Goal: Task Accomplishment & Management: Check status

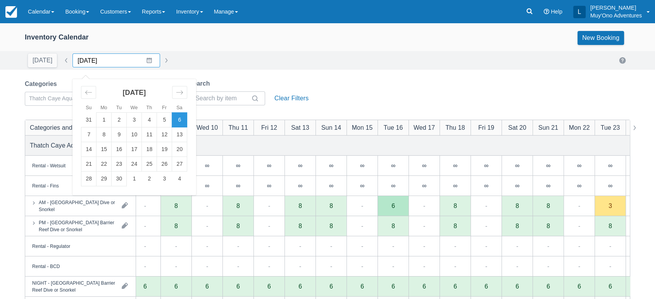
click at [145, 61] on input "09/06/25" at bounding box center [117, 61] width 88 height 14
click at [85, 93] on icon "Move backward to switch to the previous month." at bounding box center [88, 92] width 7 height 7
click at [88, 149] on td "10" at bounding box center [88, 149] width 15 height 15
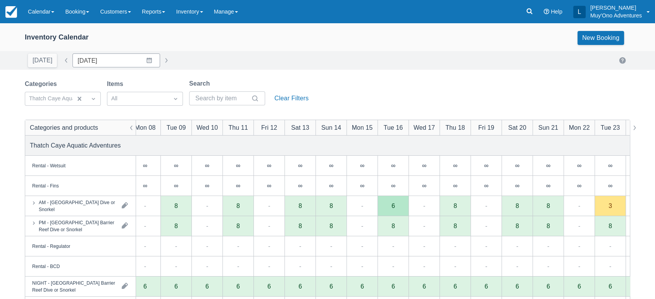
type input "[DATE]"
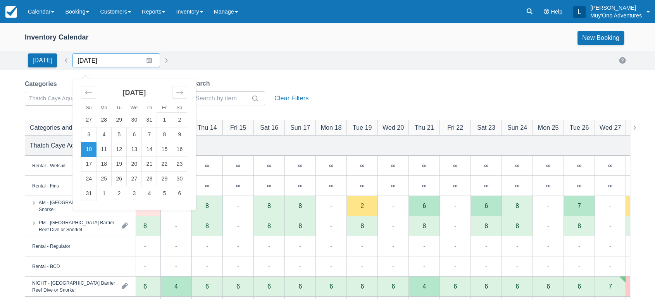
click at [142, 62] on input "[DATE]" at bounding box center [117, 61] width 88 height 14
click at [86, 150] on td "10" at bounding box center [88, 149] width 15 height 15
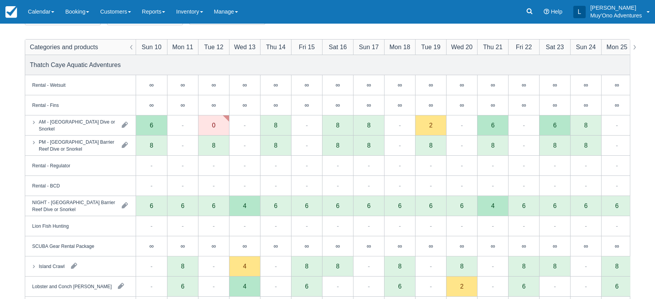
scroll to position [84, 0]
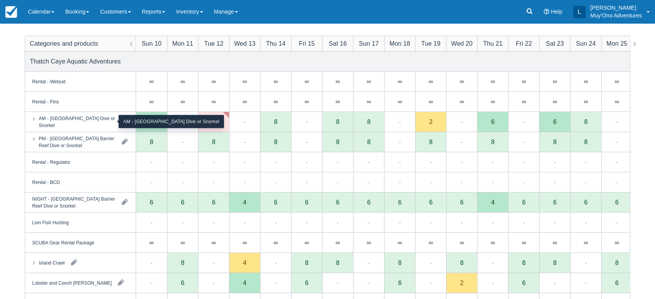
click at [99, 120] on div "AM - [GEOGRAPHIC_DATA] Dive or Snorkel" at bounding box center [77, 122] width 77 height 14
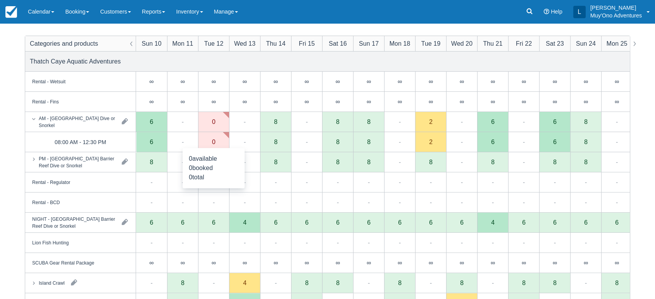
click at [217, 144] on div "0" at bounding box center [213, 142] width 31 height 20
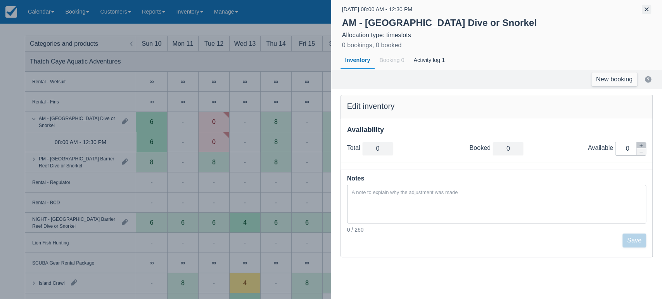
click at [646, 9] on button "button" at bounding box center [646, 9] width 9 height 9
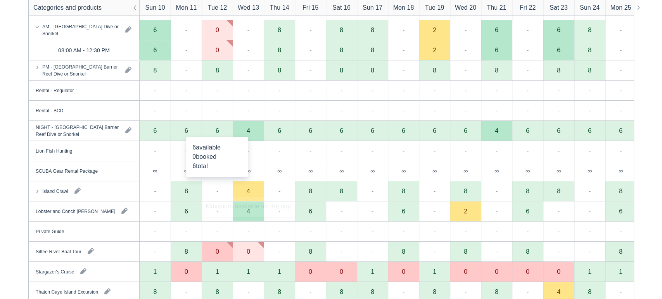
scroll to position [194, 0]
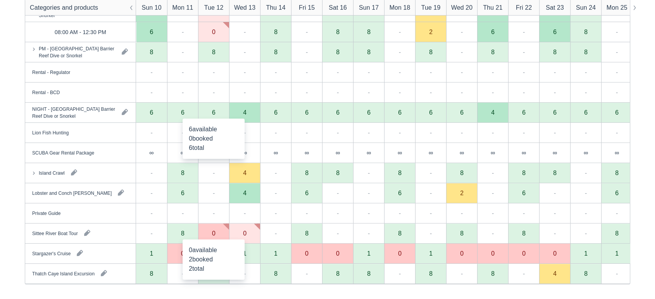
click at [213, 236] on div "0" at bounding box center [213, 233] width 3 height 6
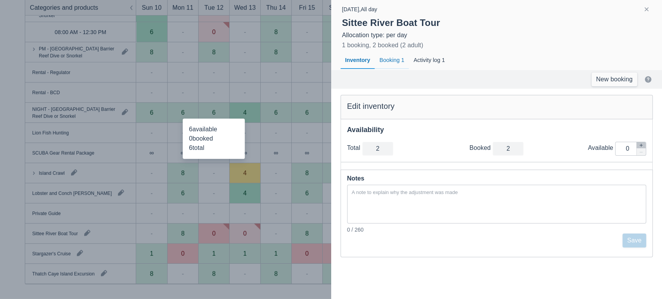
click at [393, 55] on div "Booking 1" at bounding box center [392, 61] width 34 height 18
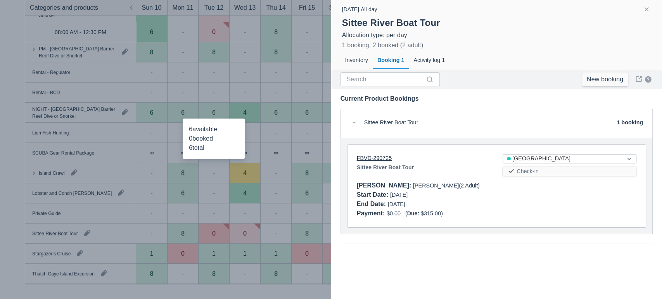
click at [369, 156] on link "FBVD-290725" at bounding box center [374, 158] width 35 height 6
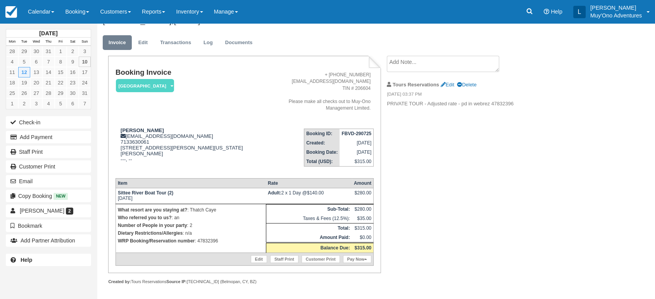
scroll to position [16, 0]
click at [211, 240] on p "WRP Booking/Reservation number : 47832396" at bounding box center [191, 241] width 146 height 8
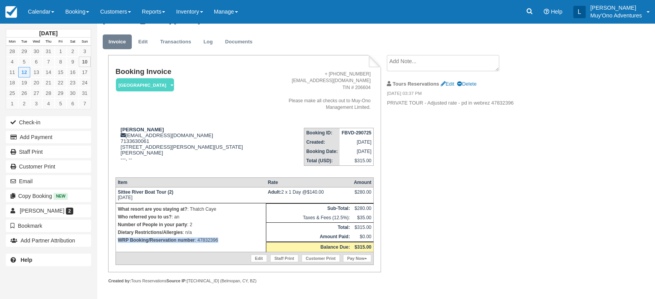
click at [211, 240] on p "WRP Booking/Reservation number : 47832396" at bounding box center [191, 241] width 146 height 8
